Goal: Transaction & Acquisition: Download file/media

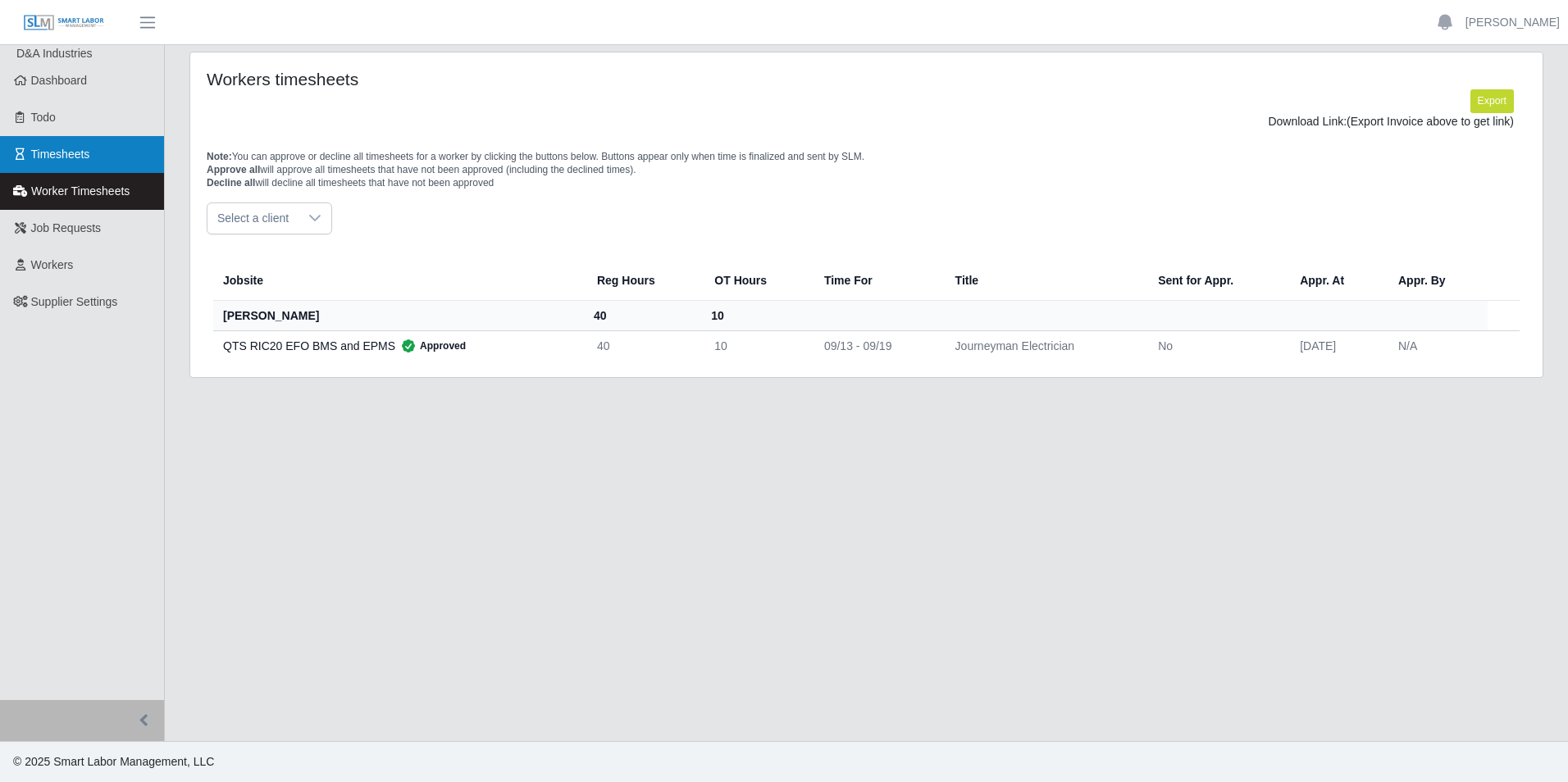
click at [86, 156] on span "Timesheets" at bounding box center [60, 154] width 59 height 13
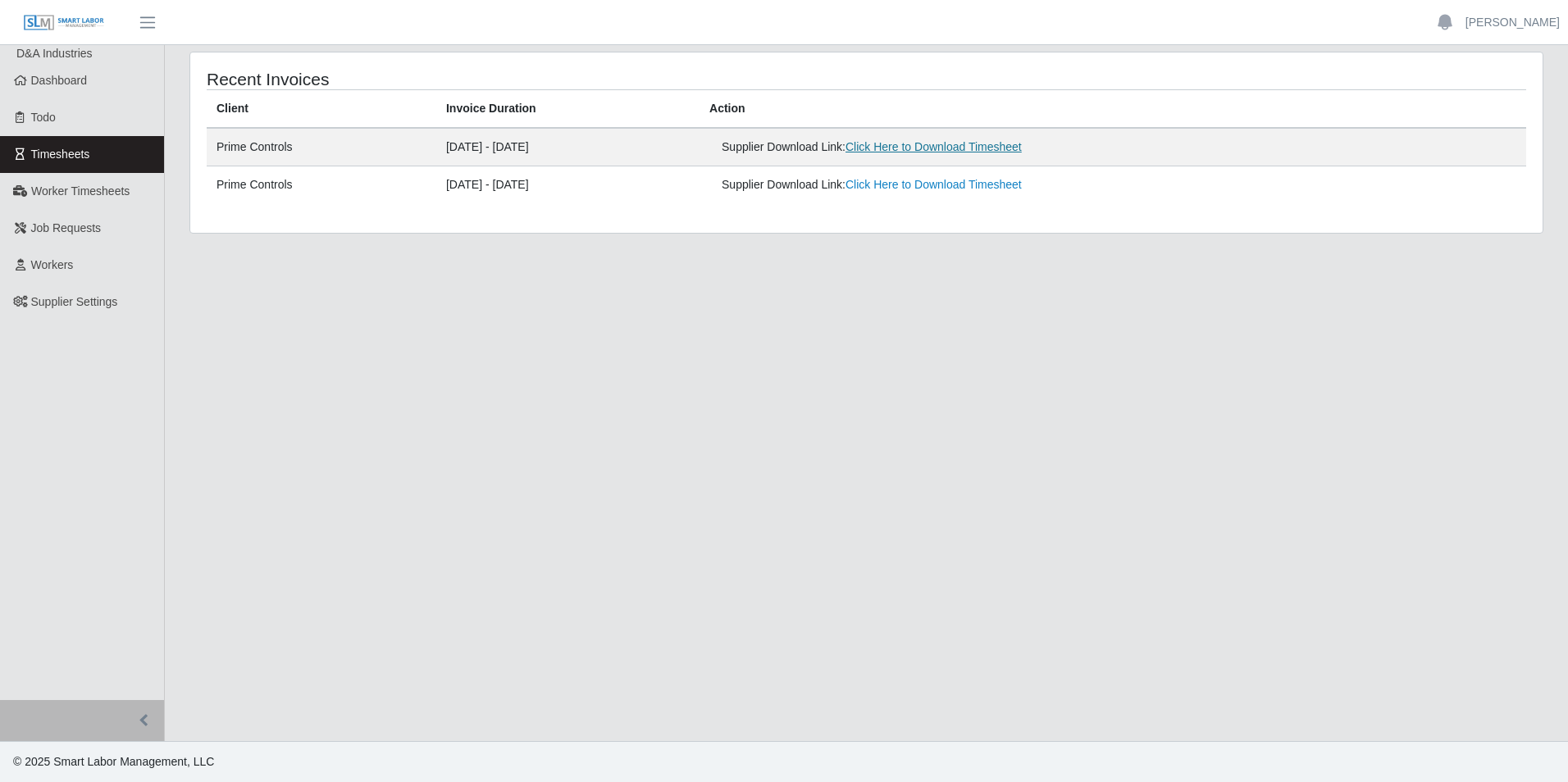
click at [1009, 149] on link "Click Here to Download Timesheet" at bounding box center [933, 147] width 176 height 13
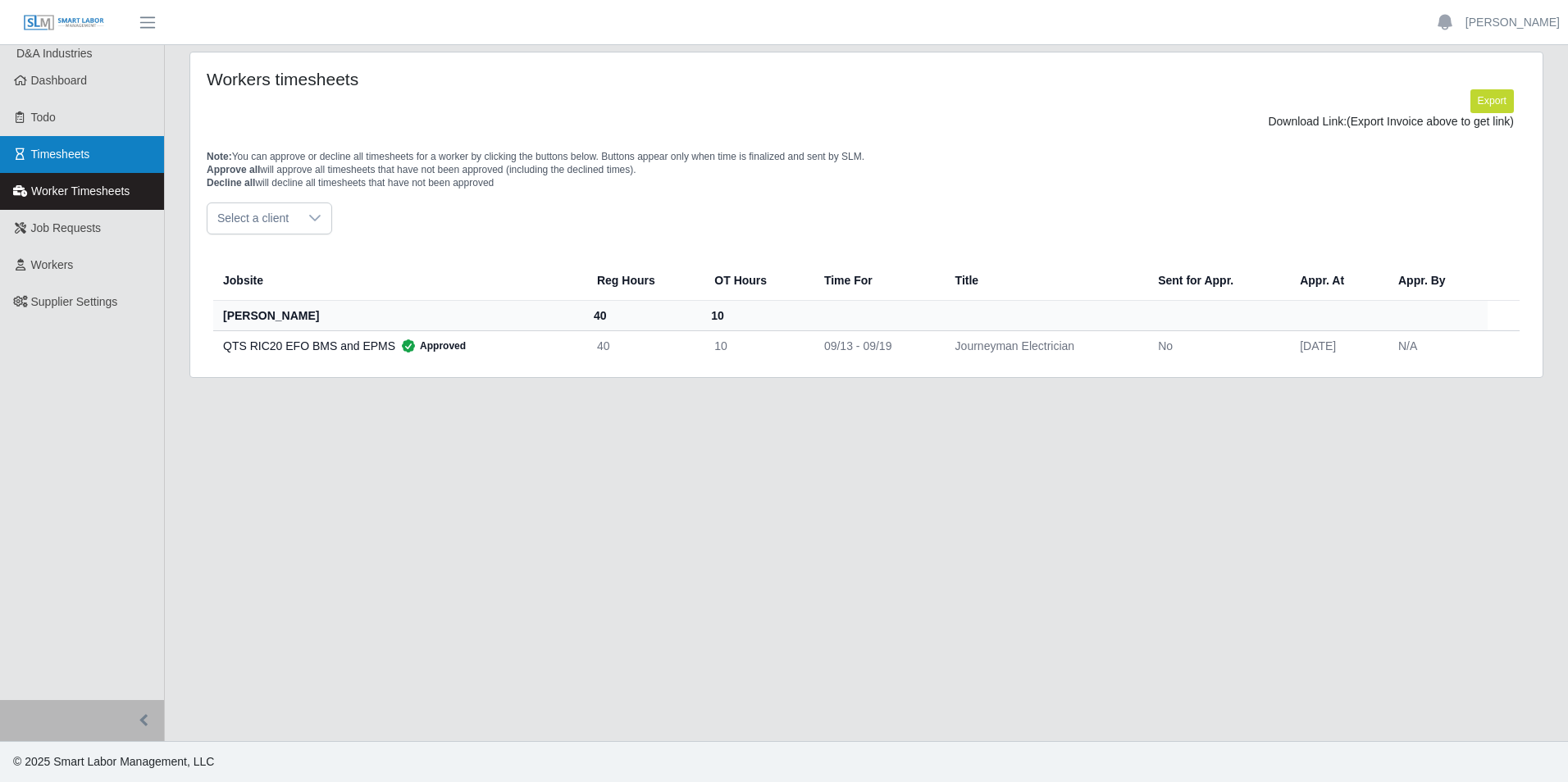
click at [89, 140] on link "Timesheets" at bounding box center [82, 154] width 164 height 37
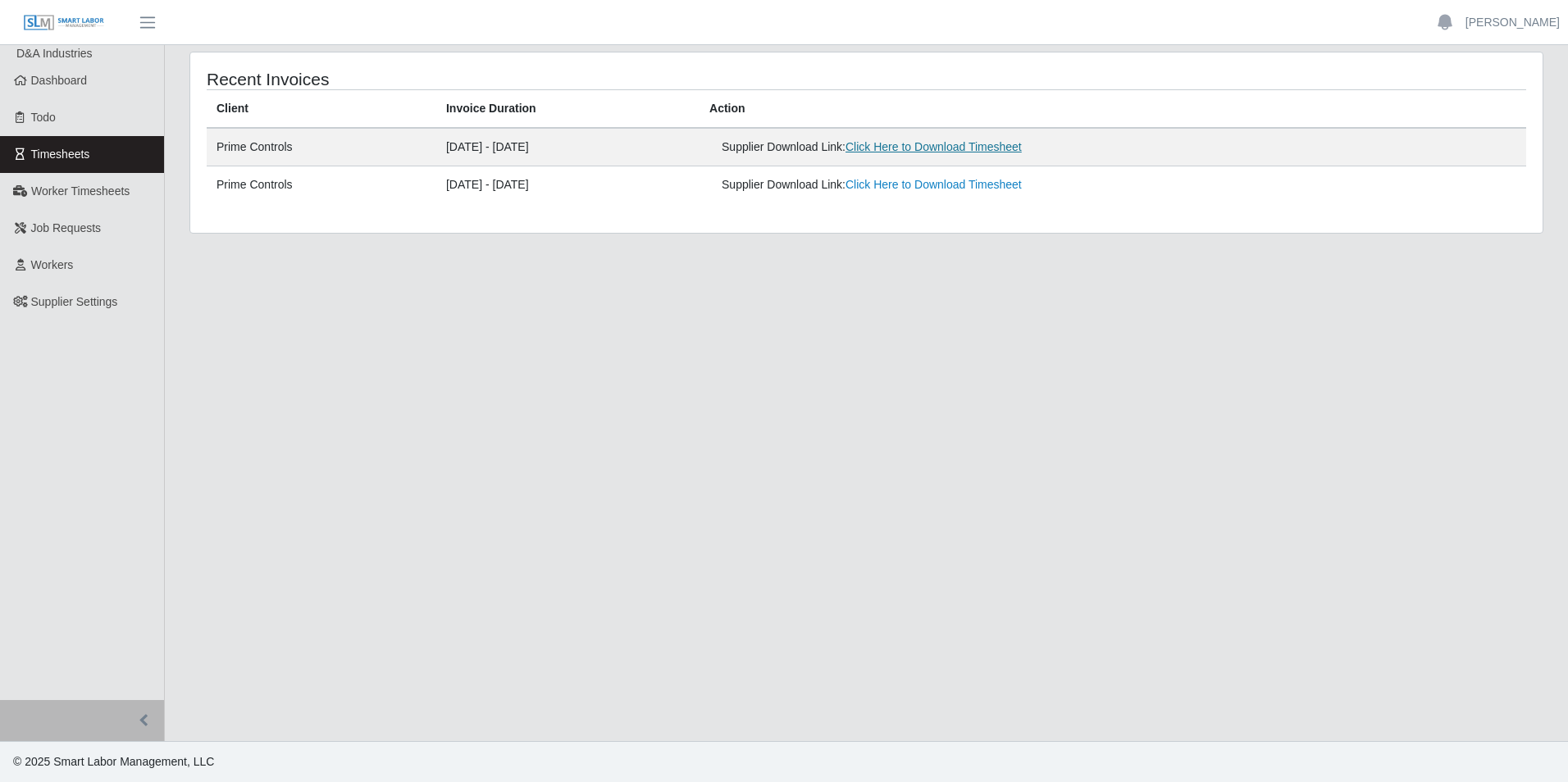
click at [948, 143] on link "Click Here to Download Timesheet" at bounding box center [933, 147] width 176 height 13
click at [92, 193] on span "Worker Timesheets" at bounding box center [80, 191] width 99 height 13
